Goal: Information Seeking & Learning: Learn about a topic

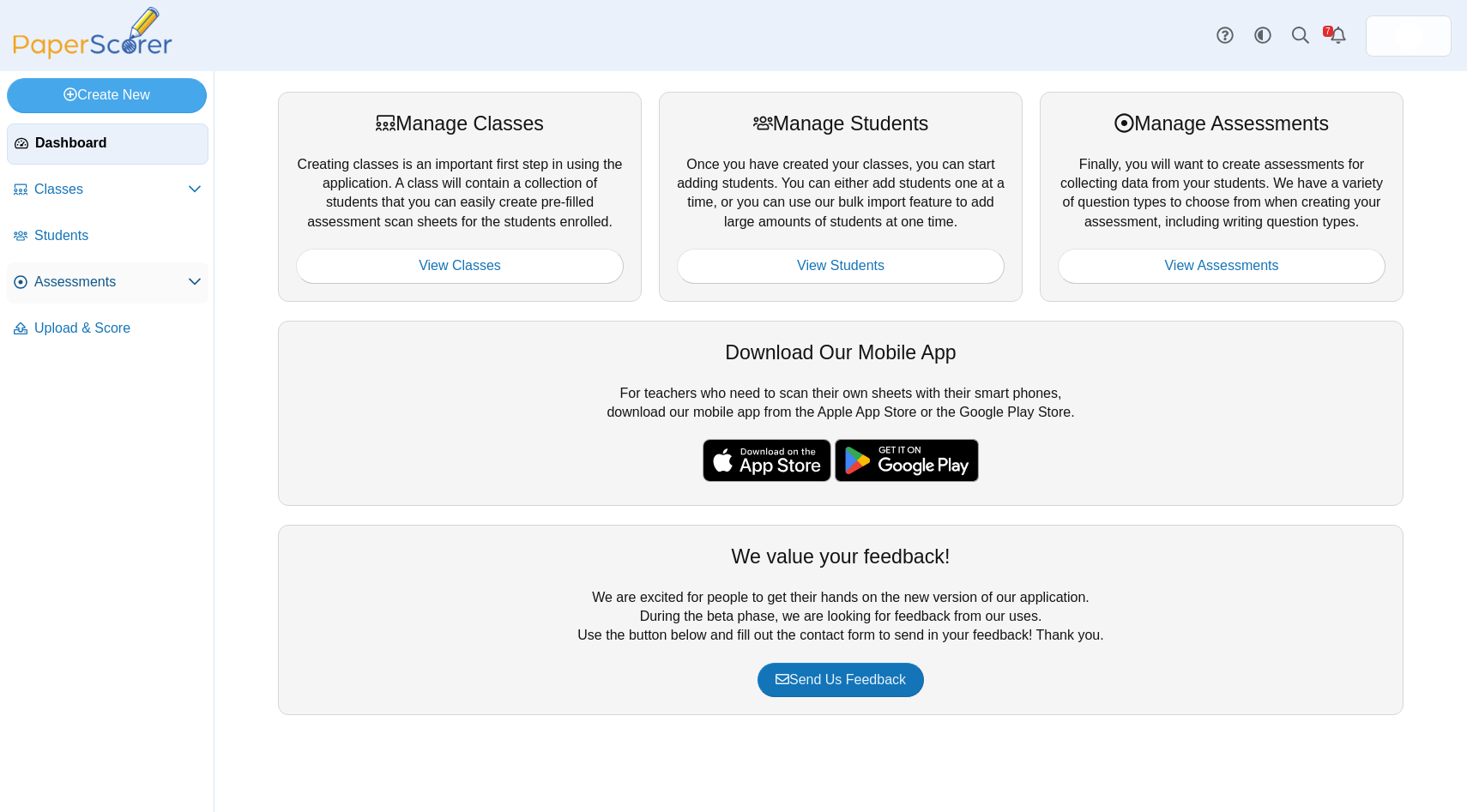
click at [82, 282] on span "Assessments" at bounding box center [111, 282] width 154 height 19
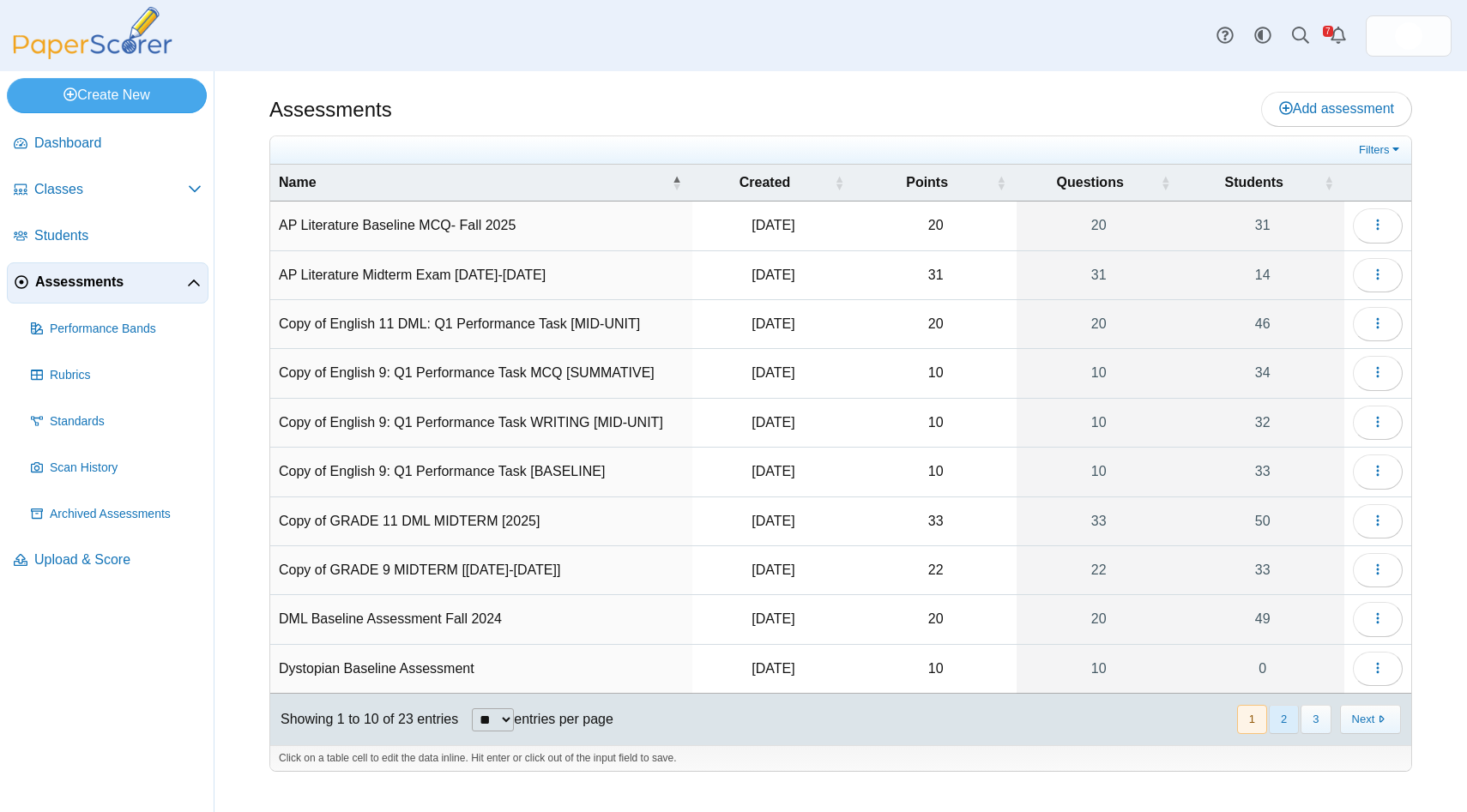
click at [1276, 721] on button "2" at bounding box center [1283, 718] width 30 height 28
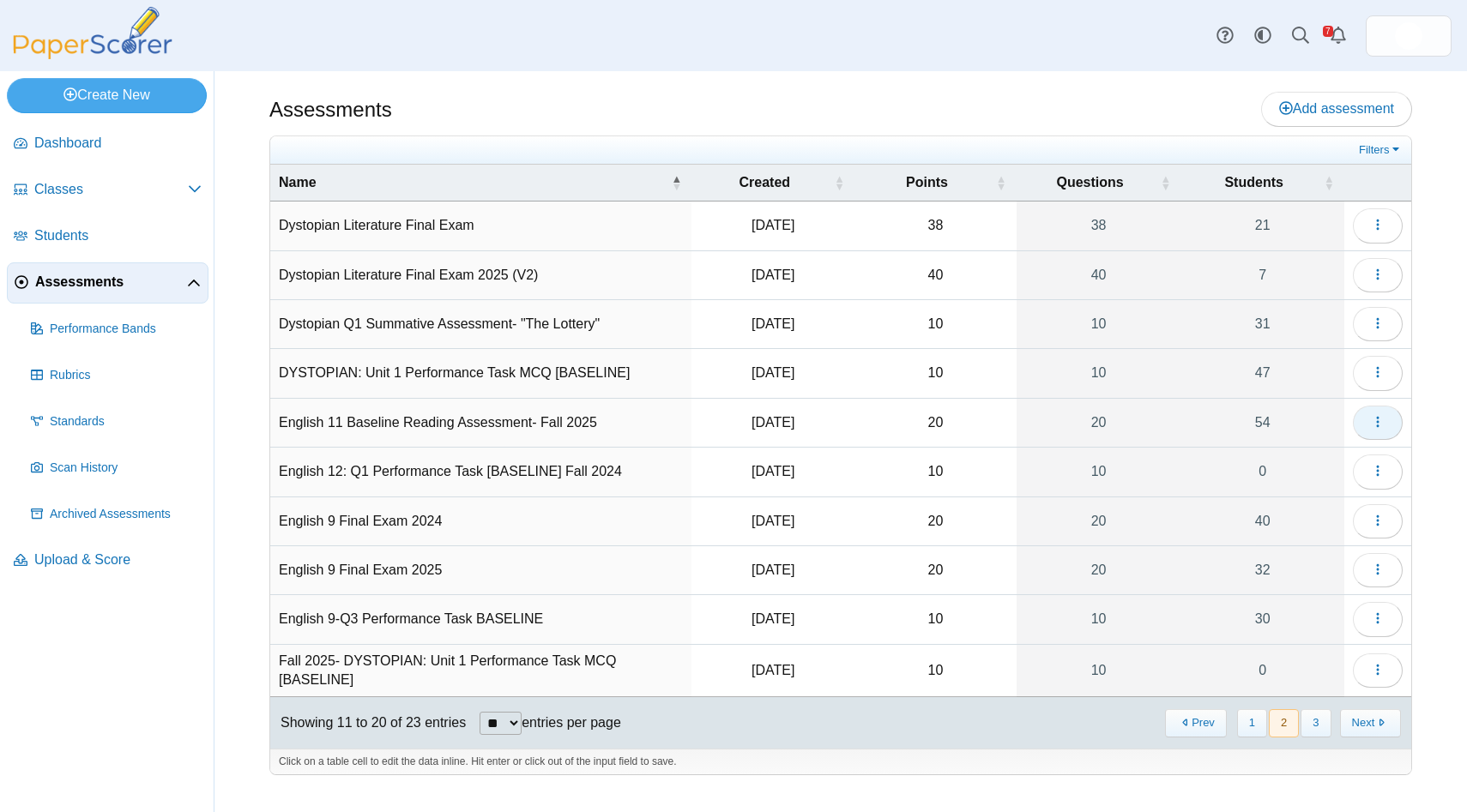
click at [1376, 420] on icon "button" at bounding box center [1376, 421] width 14 height 14
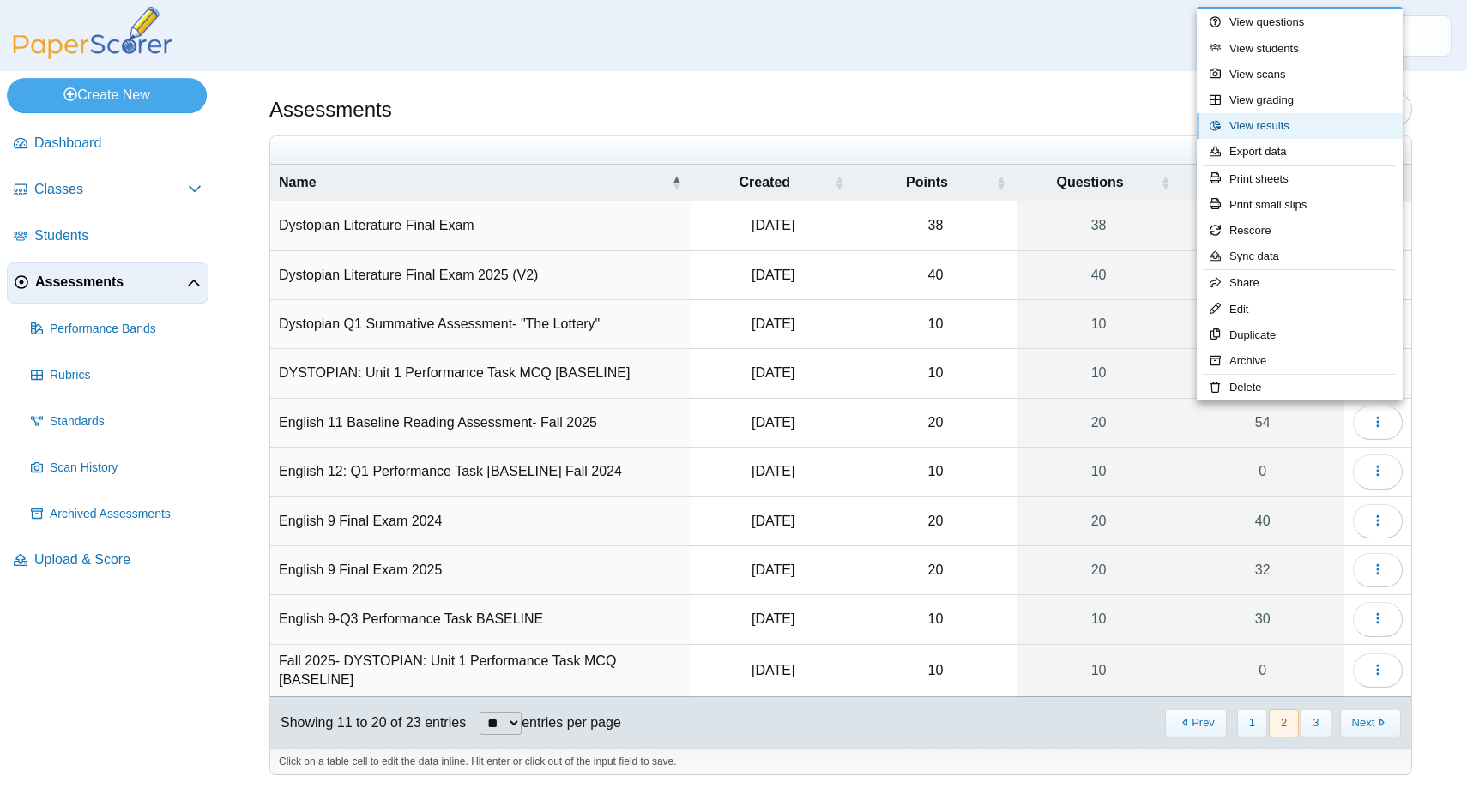
click at [1270, 128] on link "View results" at bounding box center [1299, 126] width 206 height 25
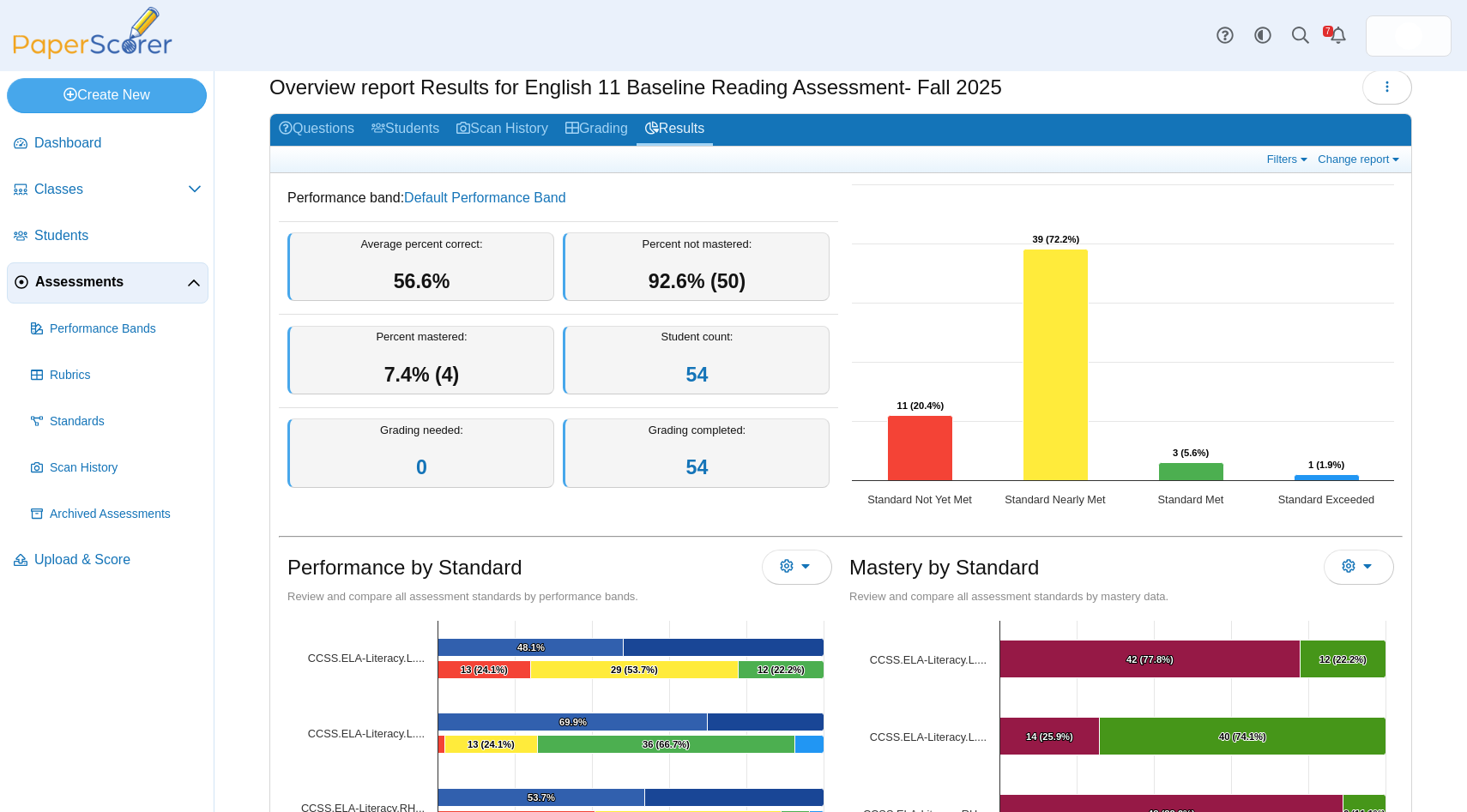
scroll to position [17, 0]
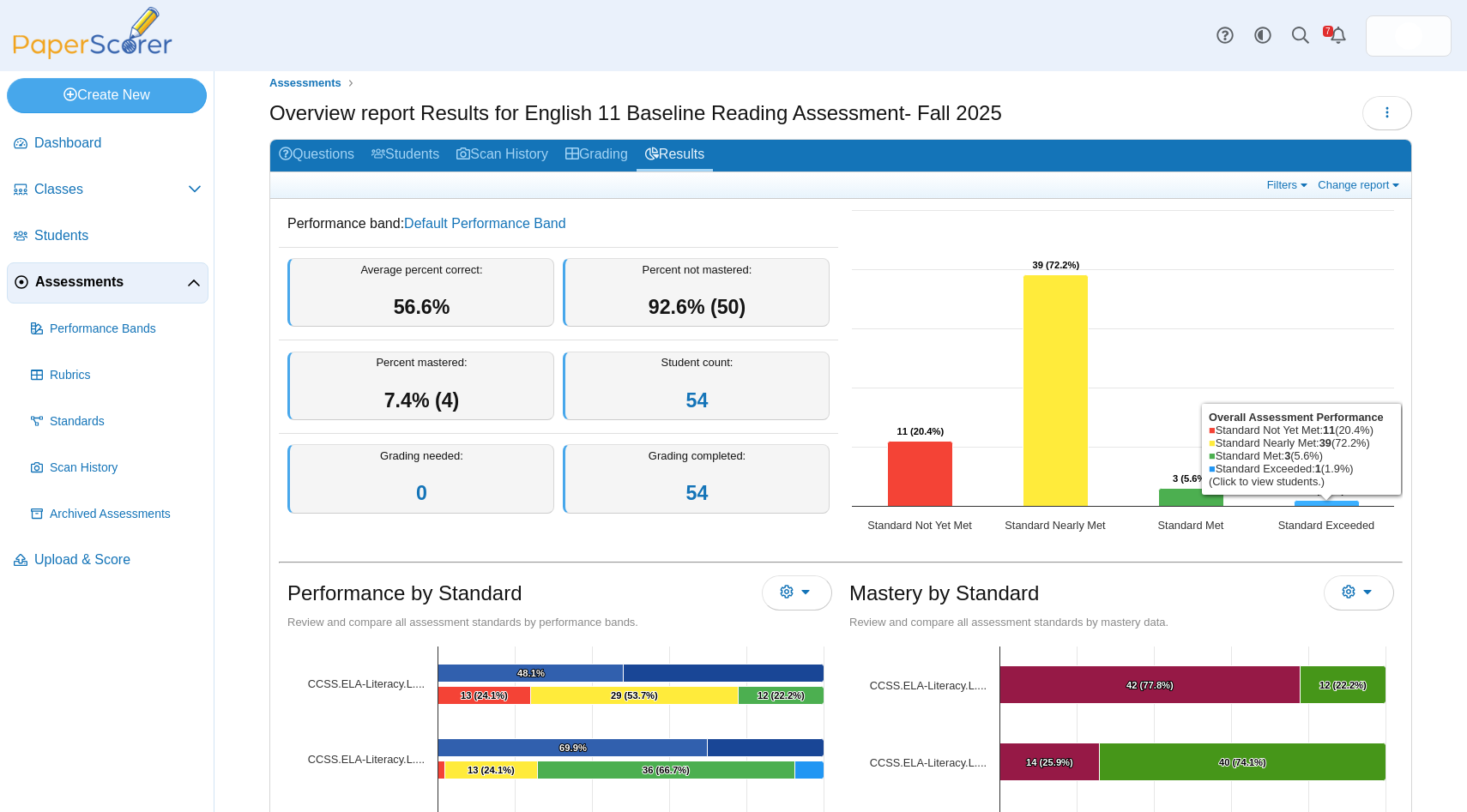
click at [1336, 504] on icon "Standard Exceeded, 1. Overall Assessment Performance." at bounding box center [1327, 503] width 65 height 6
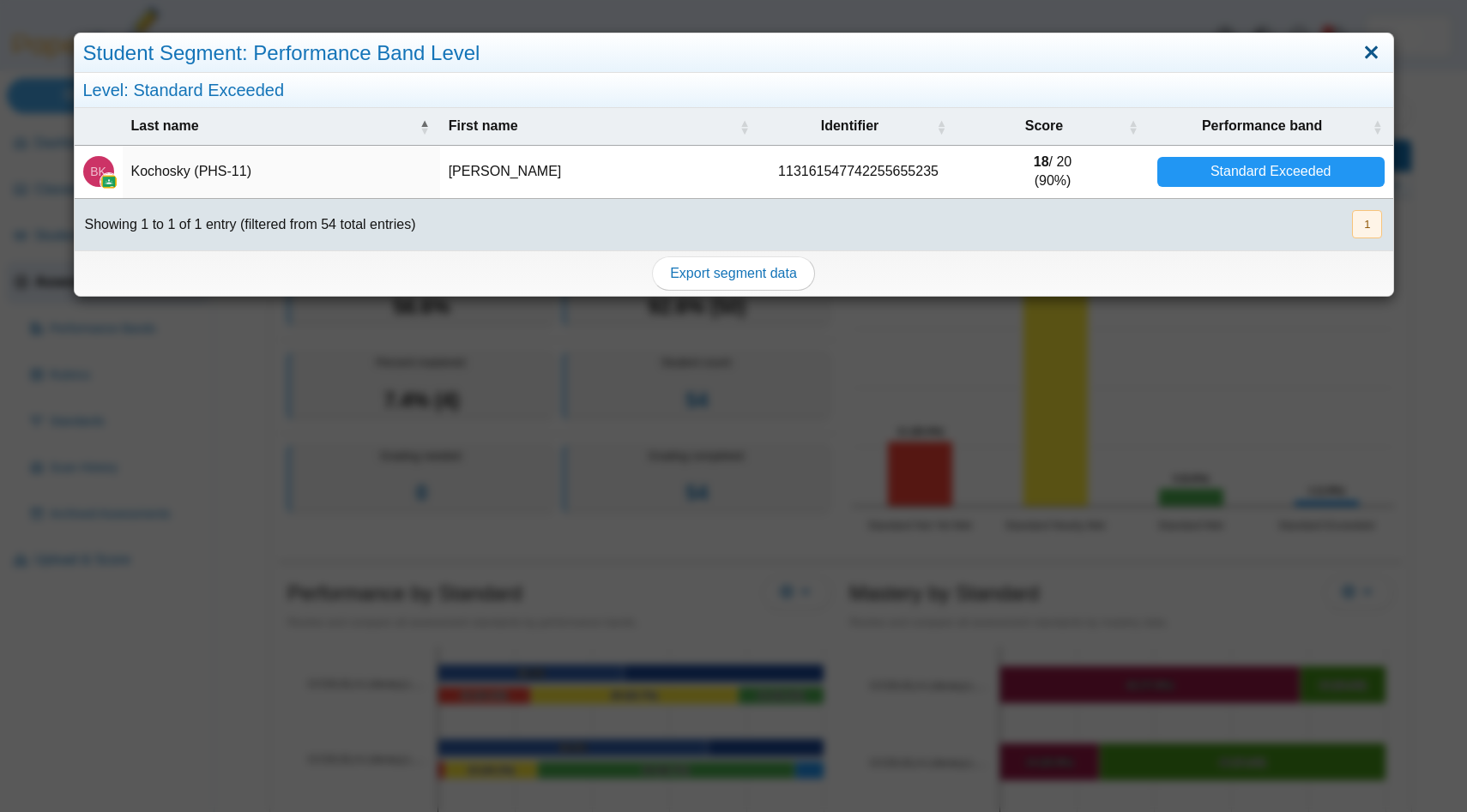
click at [1375, 53] on link "Close" at bounding box center [1370, 53] width 26 height 29
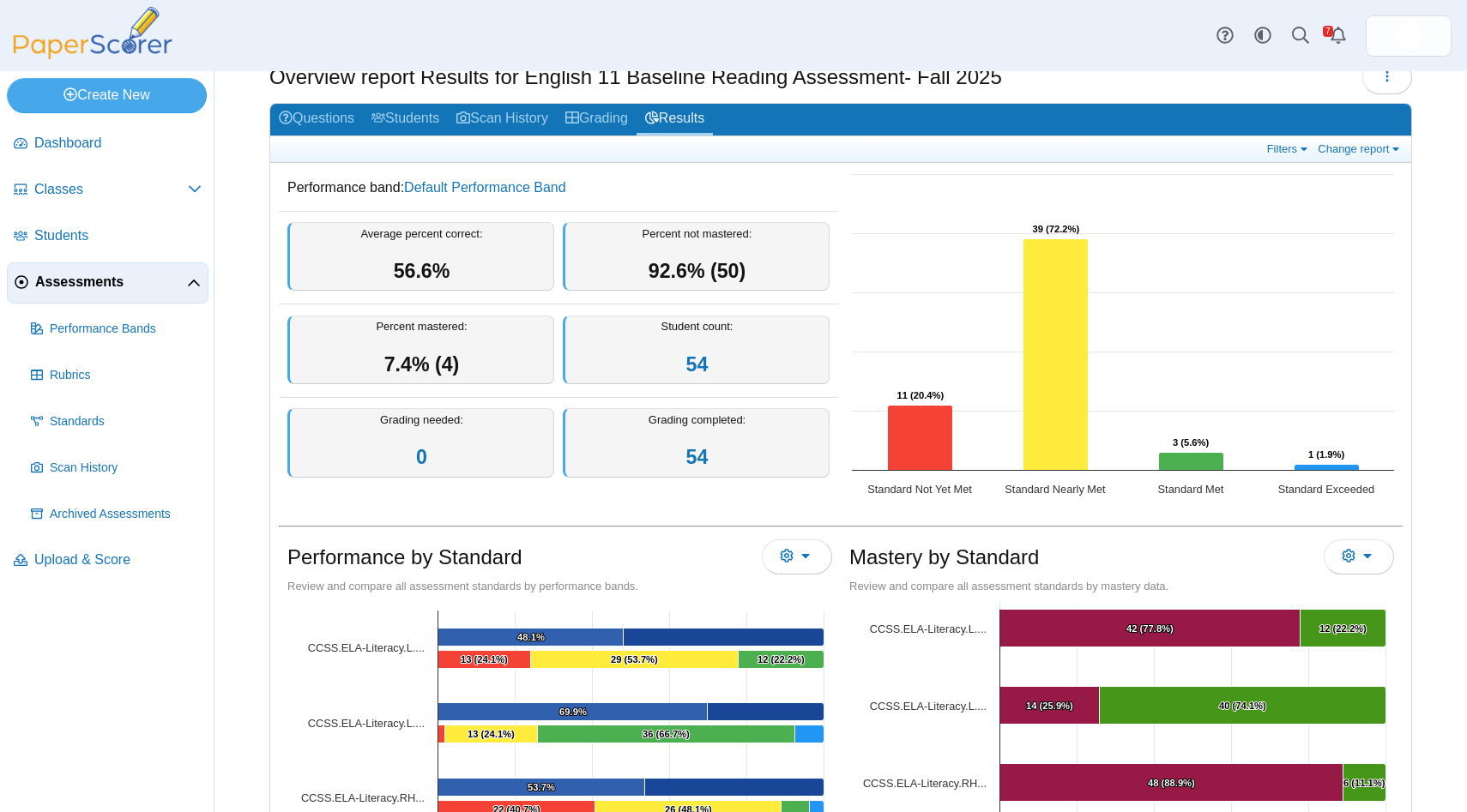
scroll to position [0, 0]
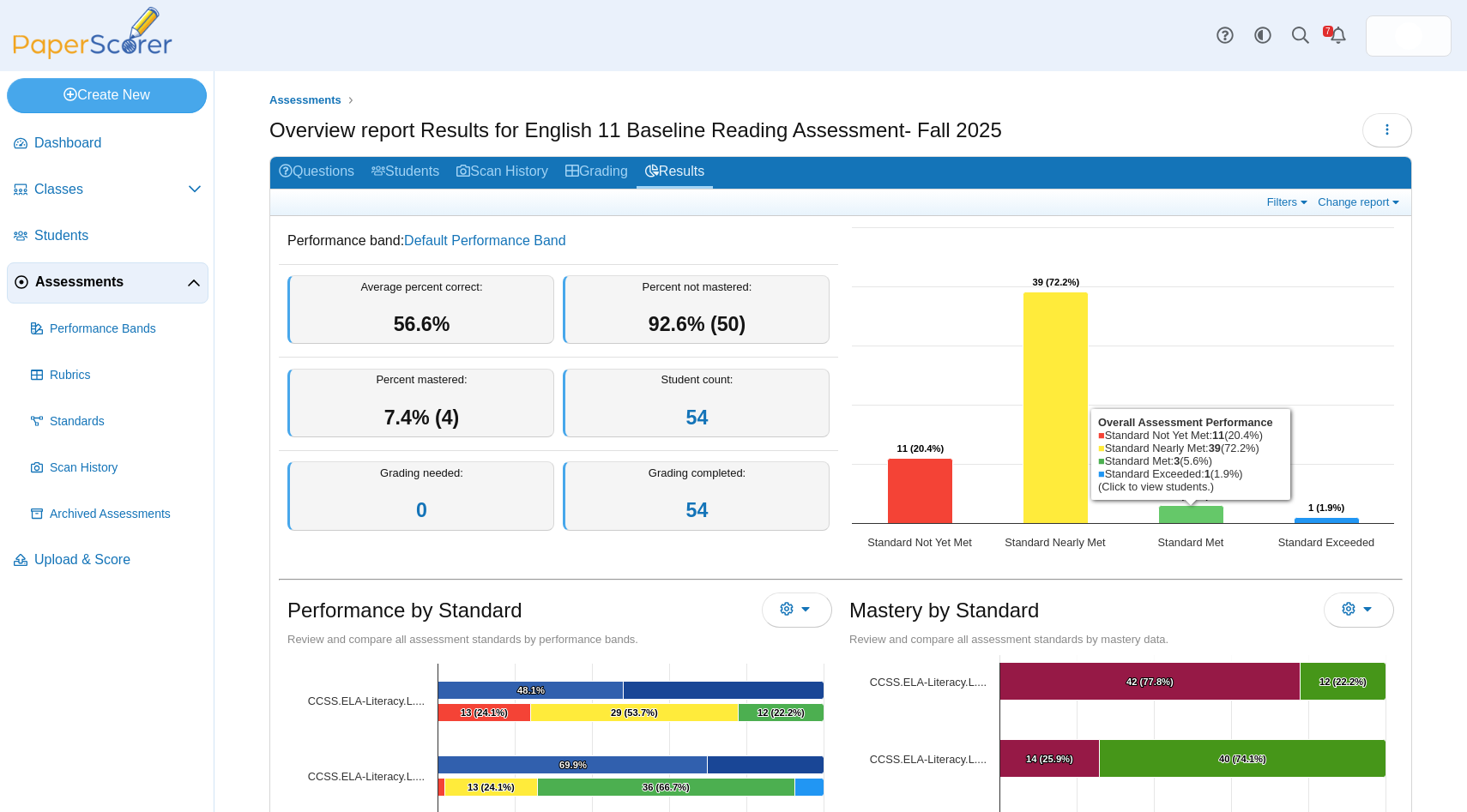
click at [1165, 514] on icon "Standard Met, 3. Overall Assessment Performance." at bounding box center [1192, 515] width 65 height 18
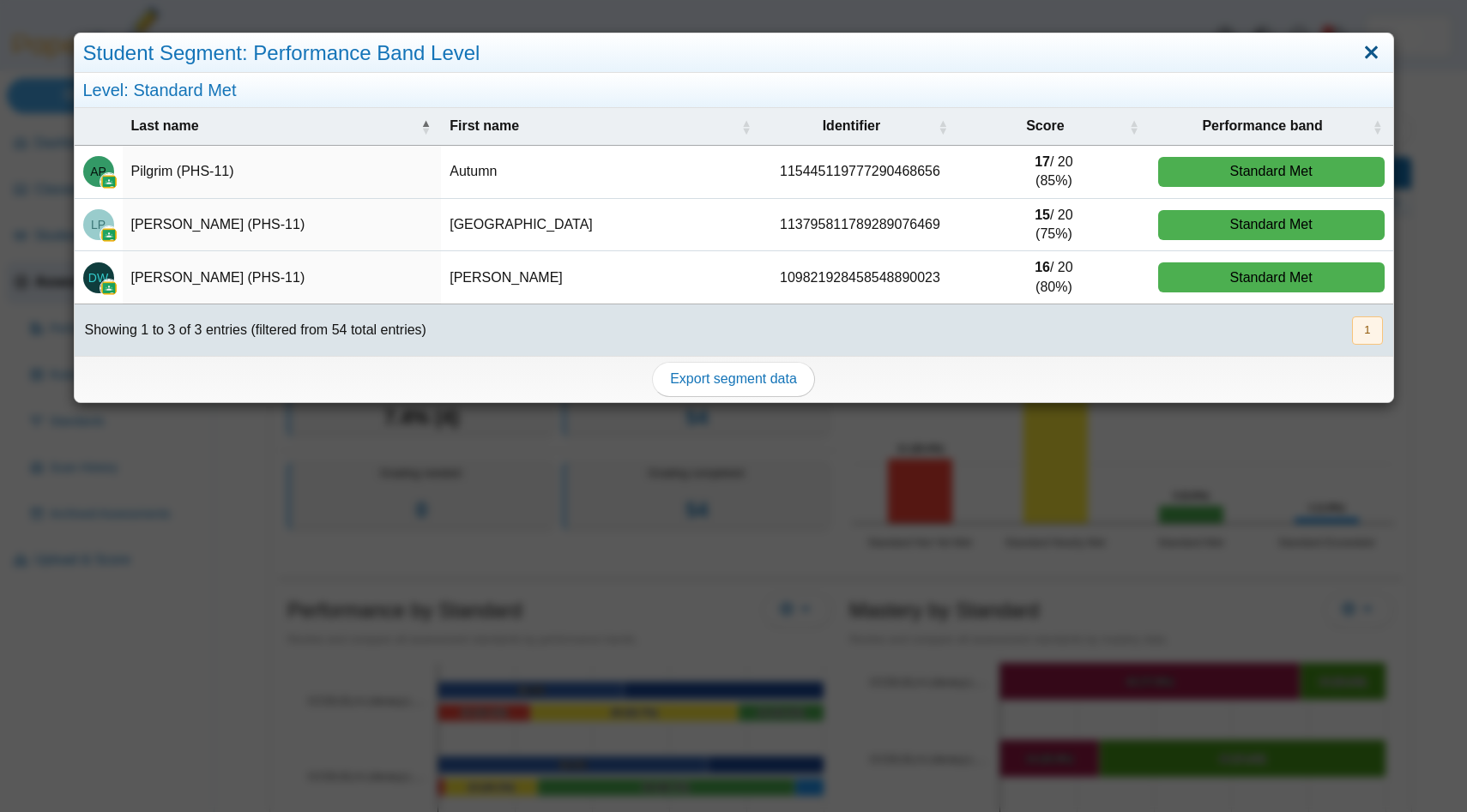
click at [1366, 53] on link "Close" at bounding box center [1370, 53] width 26 height 29
